Goal: Find specific page/section

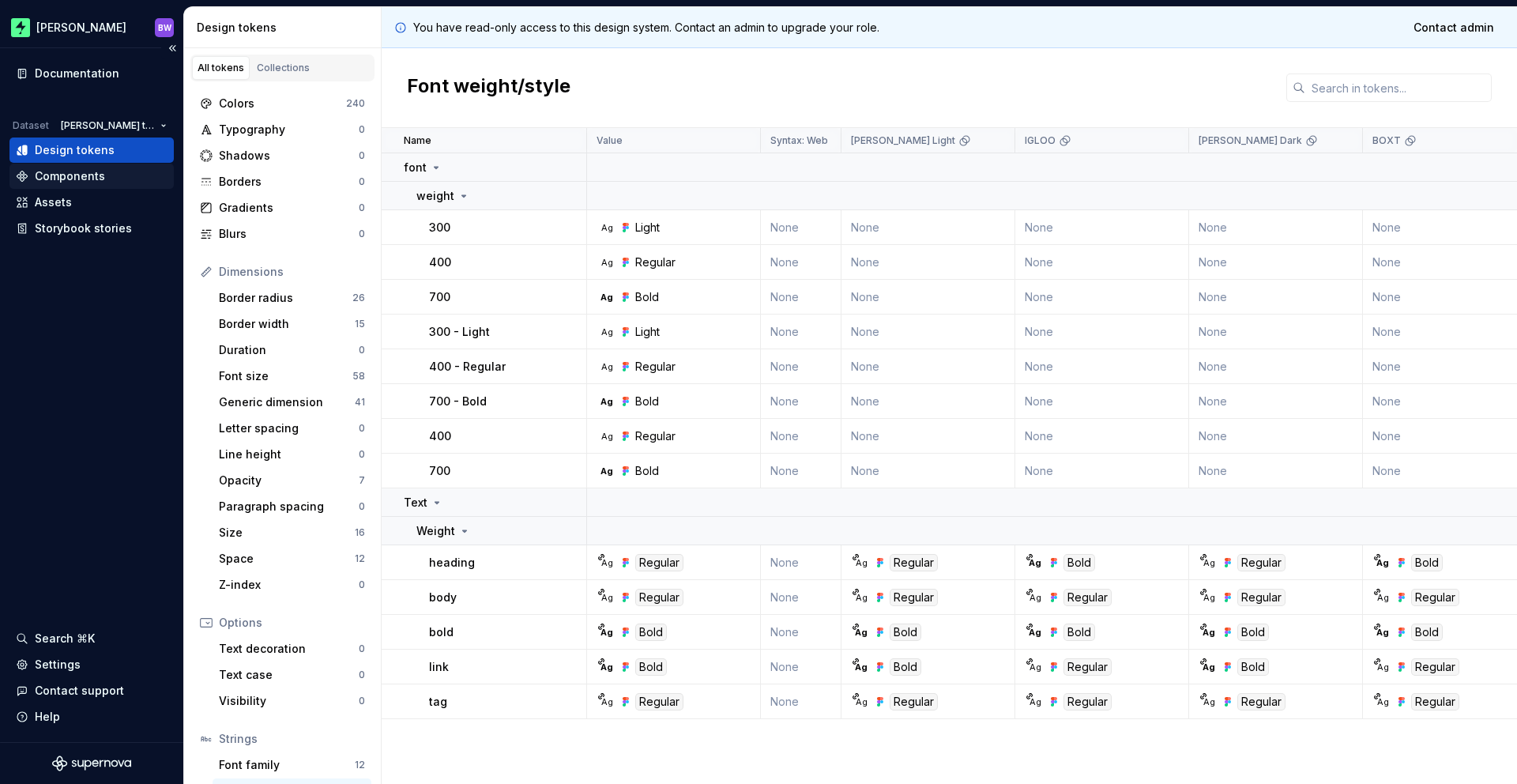
click at [90, 178] on div "Components" at bounding box center [70, 177] width 70 height 16
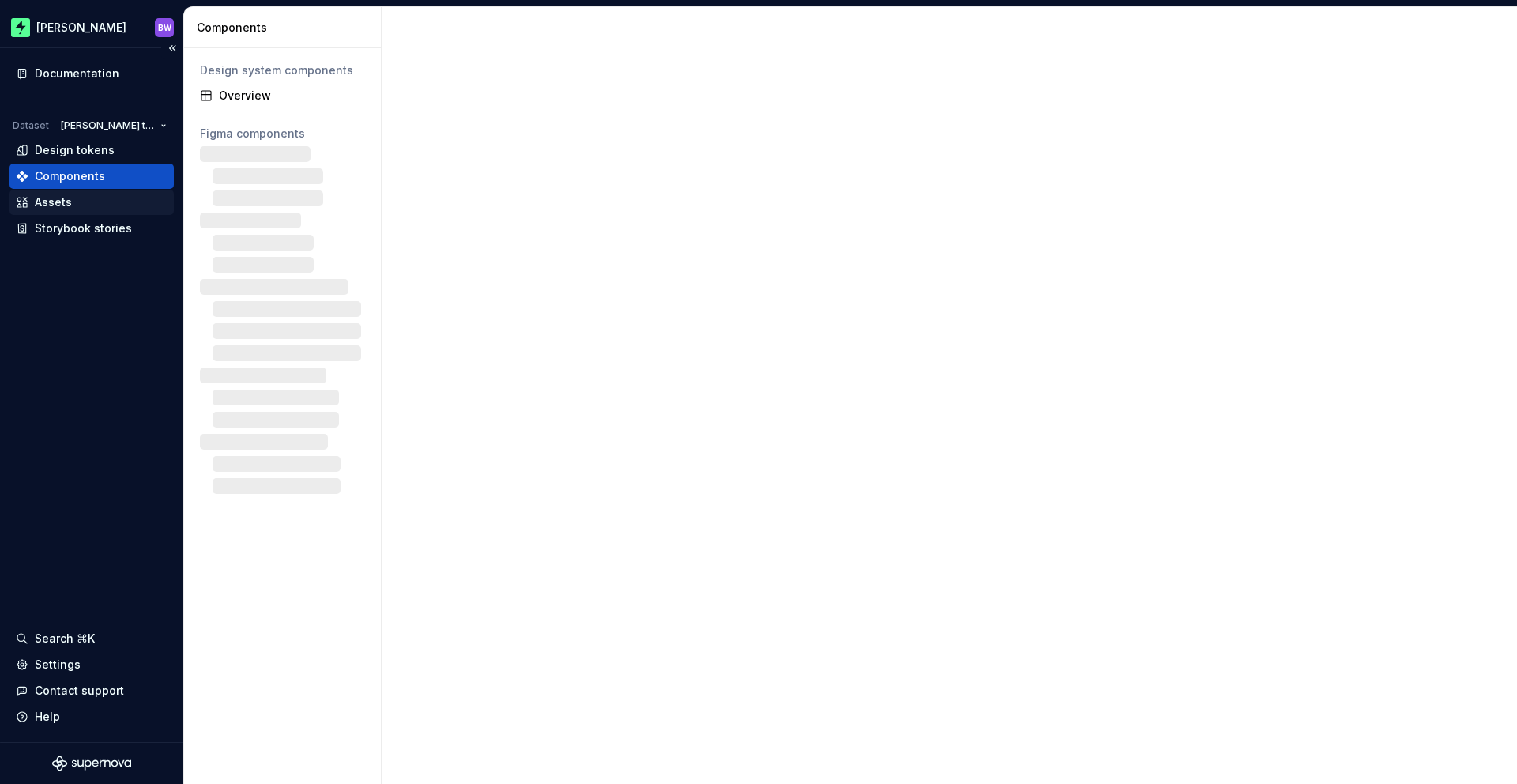
click at [78, 194] on div "Assets" at bounding box center [91, 202] width 151 height 16
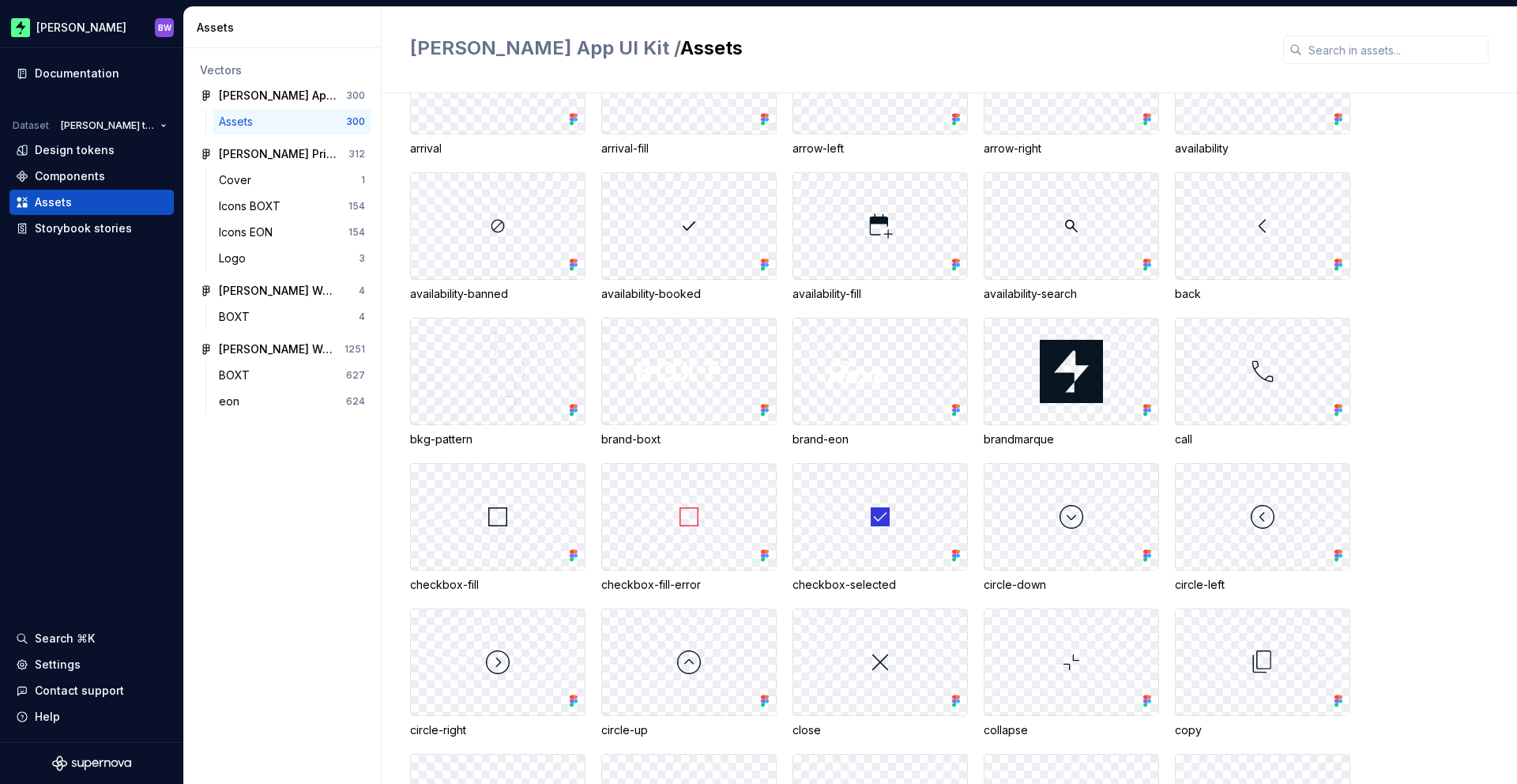
scroll to position [422, 0]
click at [539, 504] on div at bounding box center [498, 515] width 174 height 106
click at [521, 509] on div at bounding box center [498, 515] width 174 height 106
click at [545, 525] on div at bounding box center [498, 515] width 174 height 106
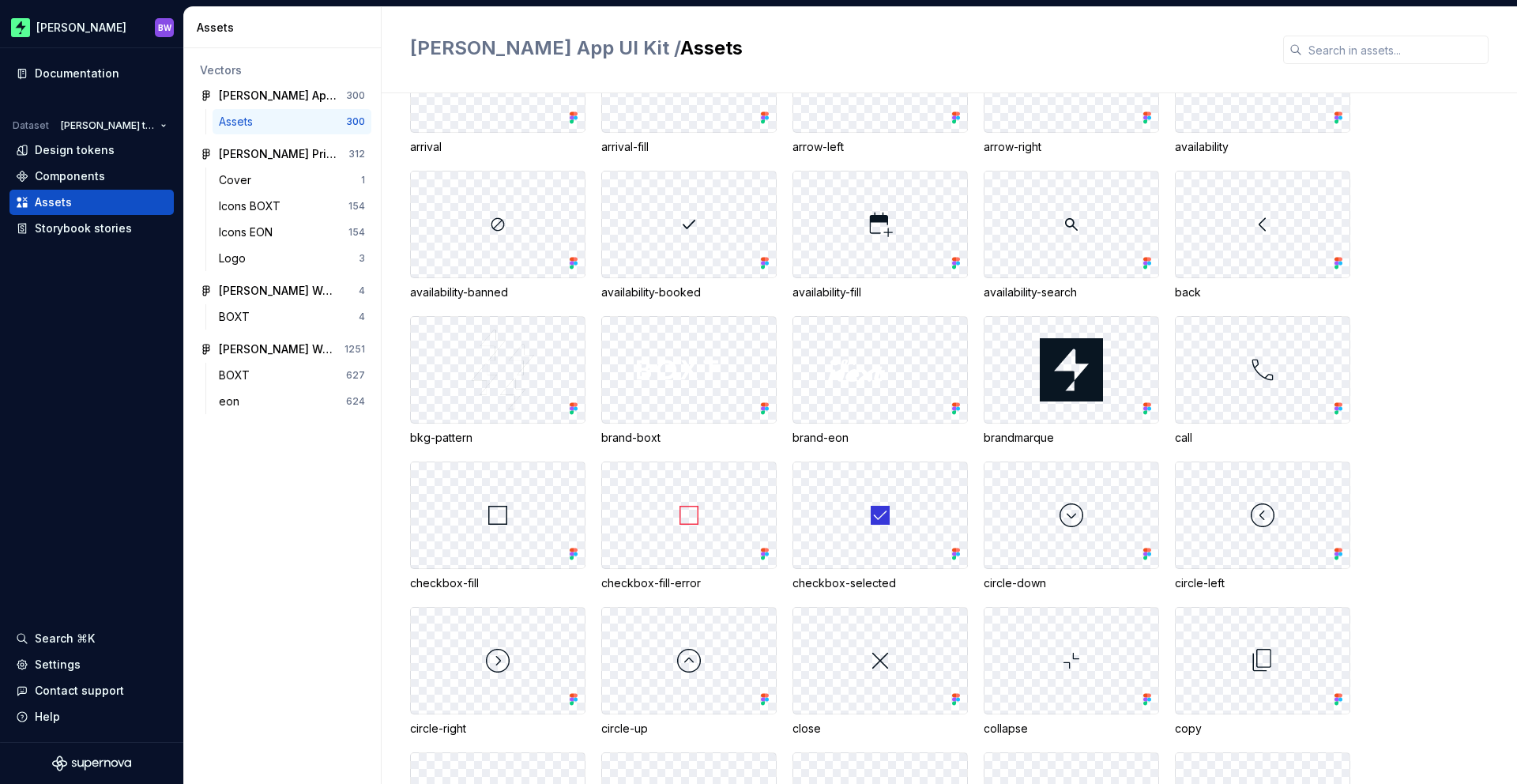
click at [553, 530] on div at bounding box center [498, 515] width 174 height 106
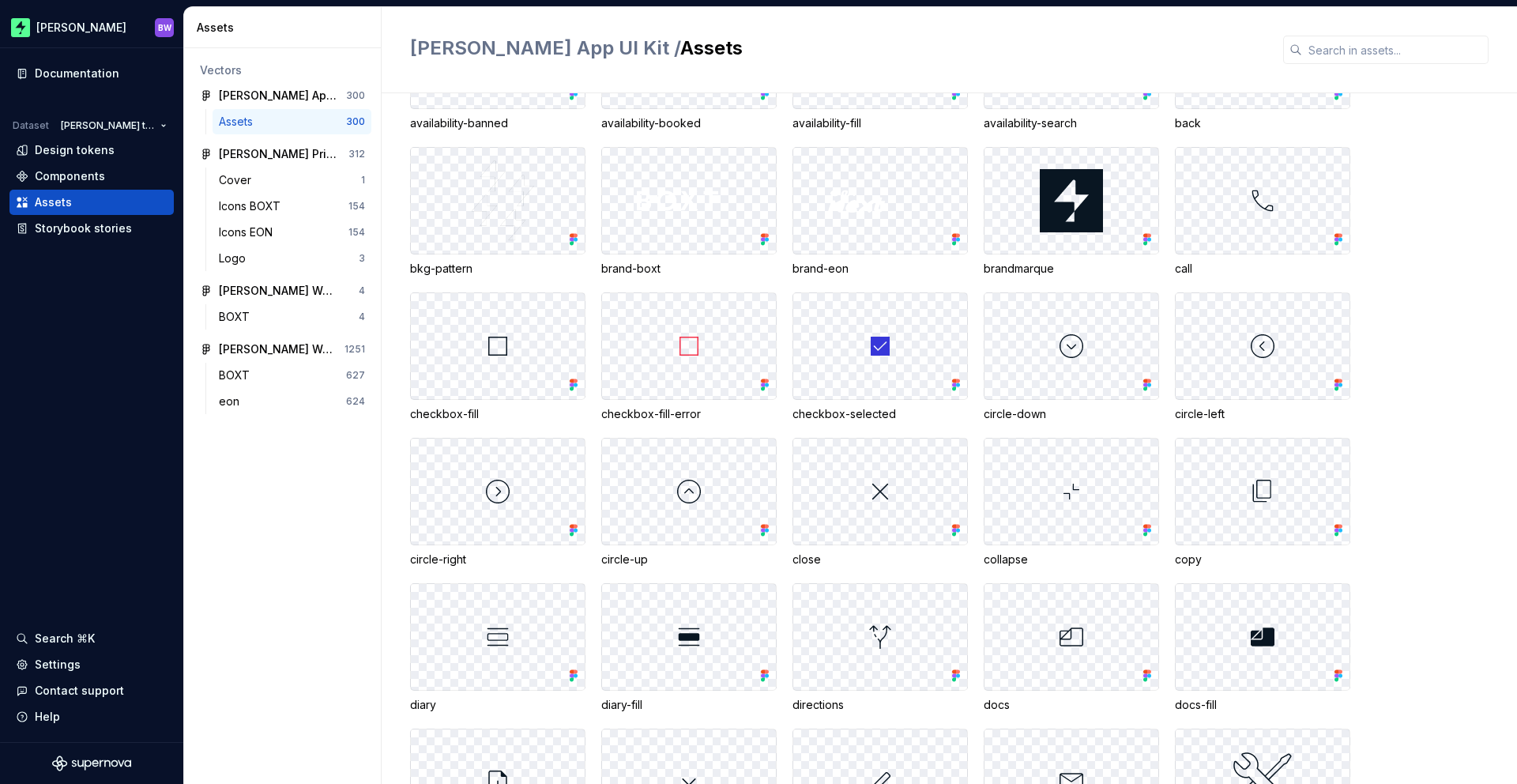
scroll to position [576, 0]
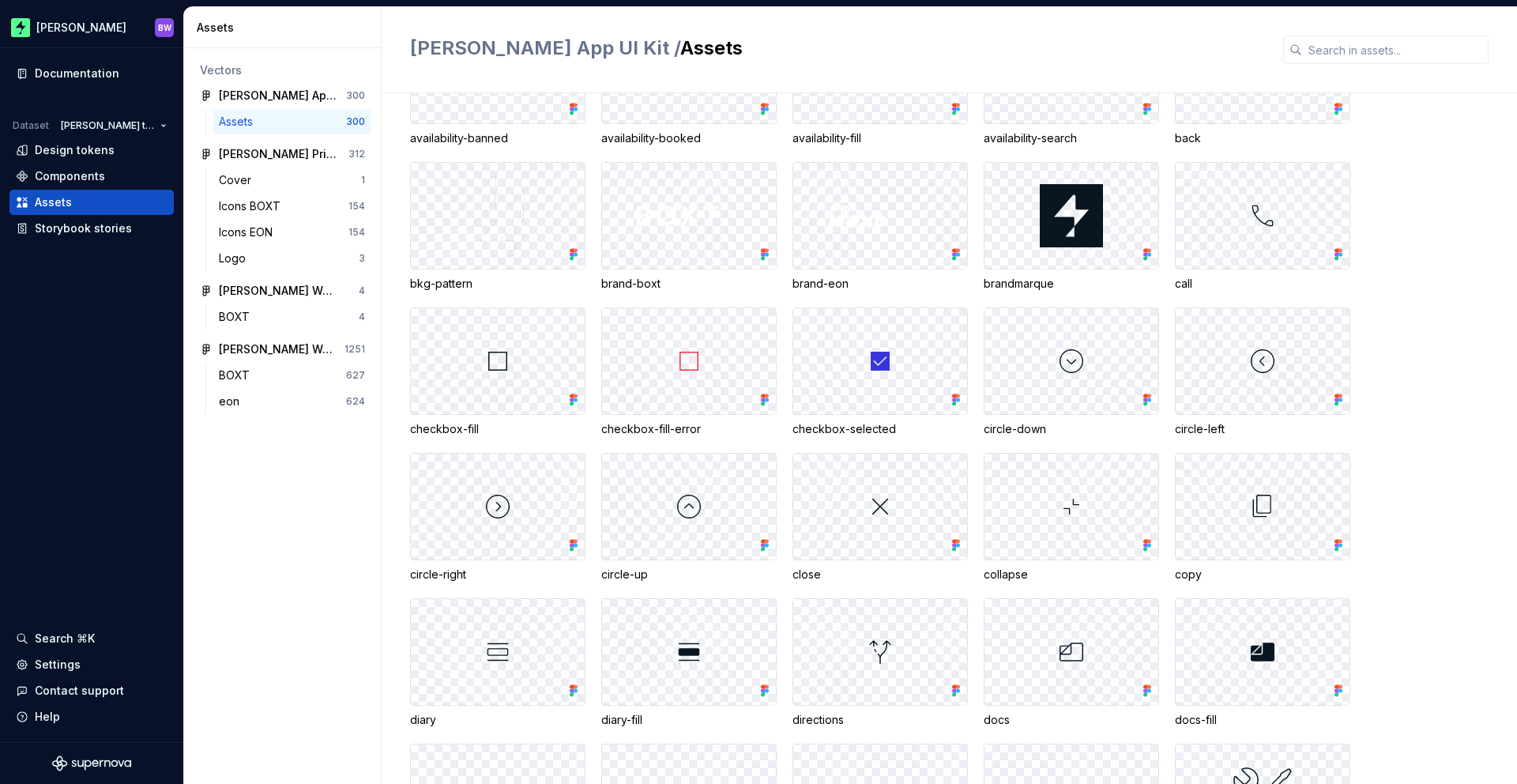
click at [560, 410] on div at bounding box center [498, 361] width 174 height 106
